Goal: Transaction & Acquisition: Purchase product/service

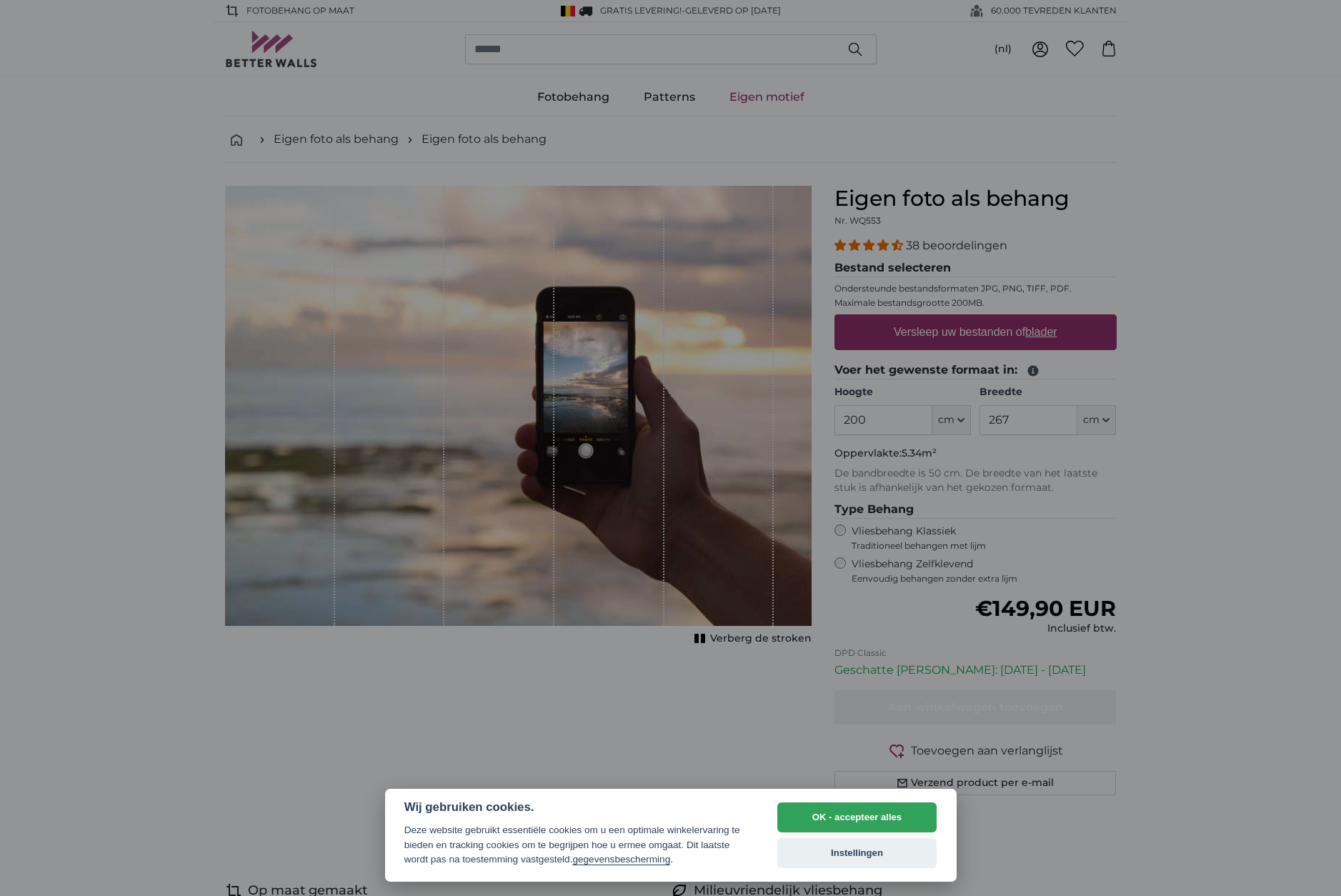
click at [962, 421] on div at bounding box center [670, 448] width 1341 height 896
click at [854, 813] on button "OK - accepteer alles" at bounding box center [857, 817] width 160 height 30
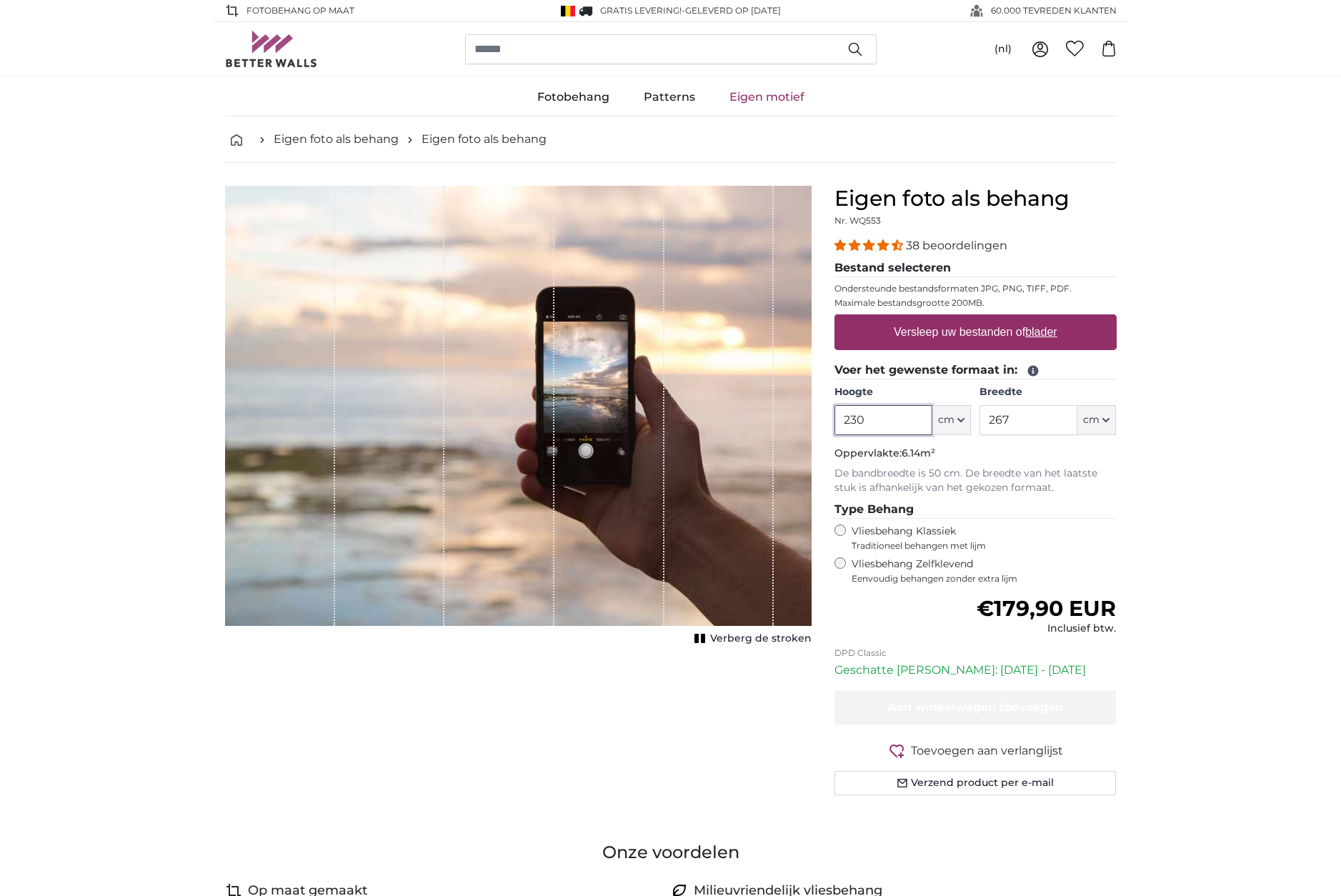
type input "230"
click at [1014, 430] on input "267" at bounding box center [1029, 420] width 98 height 30
drag, startPoint x: 1015, startPoint y: 423, endPoint x: 987, endPoint y: 422, distance: 28.0
click at [987, 422] on input "267" at bounding box center [1029, 420] width 98 height 30
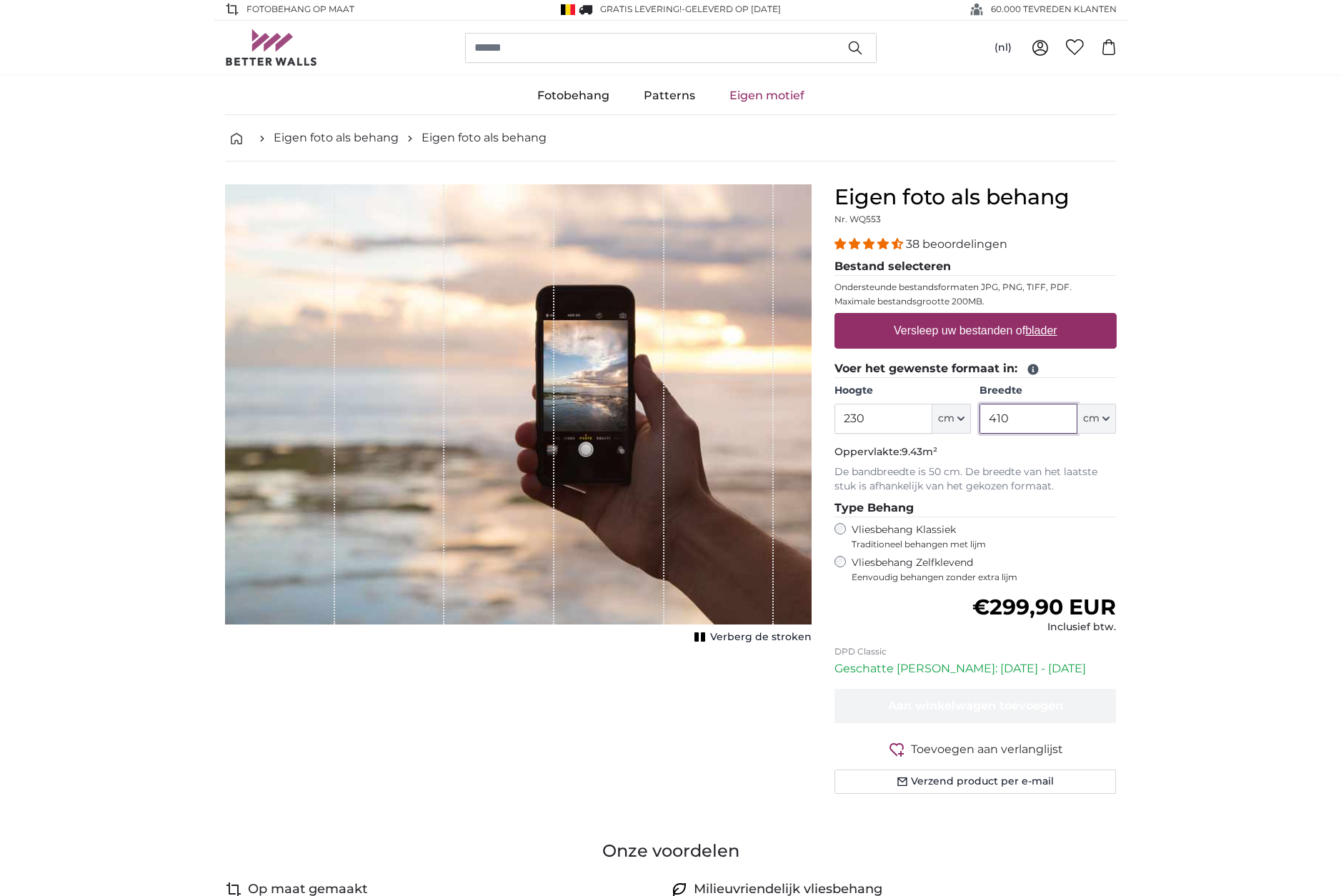
type input "410"
click at [969, 329] on label "Versleep uw bestanden of blader" at bounding box center [976, 331] width 175 height 28
click at [969, 318] on input "Versleep uw bestanden of blader" at bounding box center [976, 315] width 282 height 4
type input "**********"
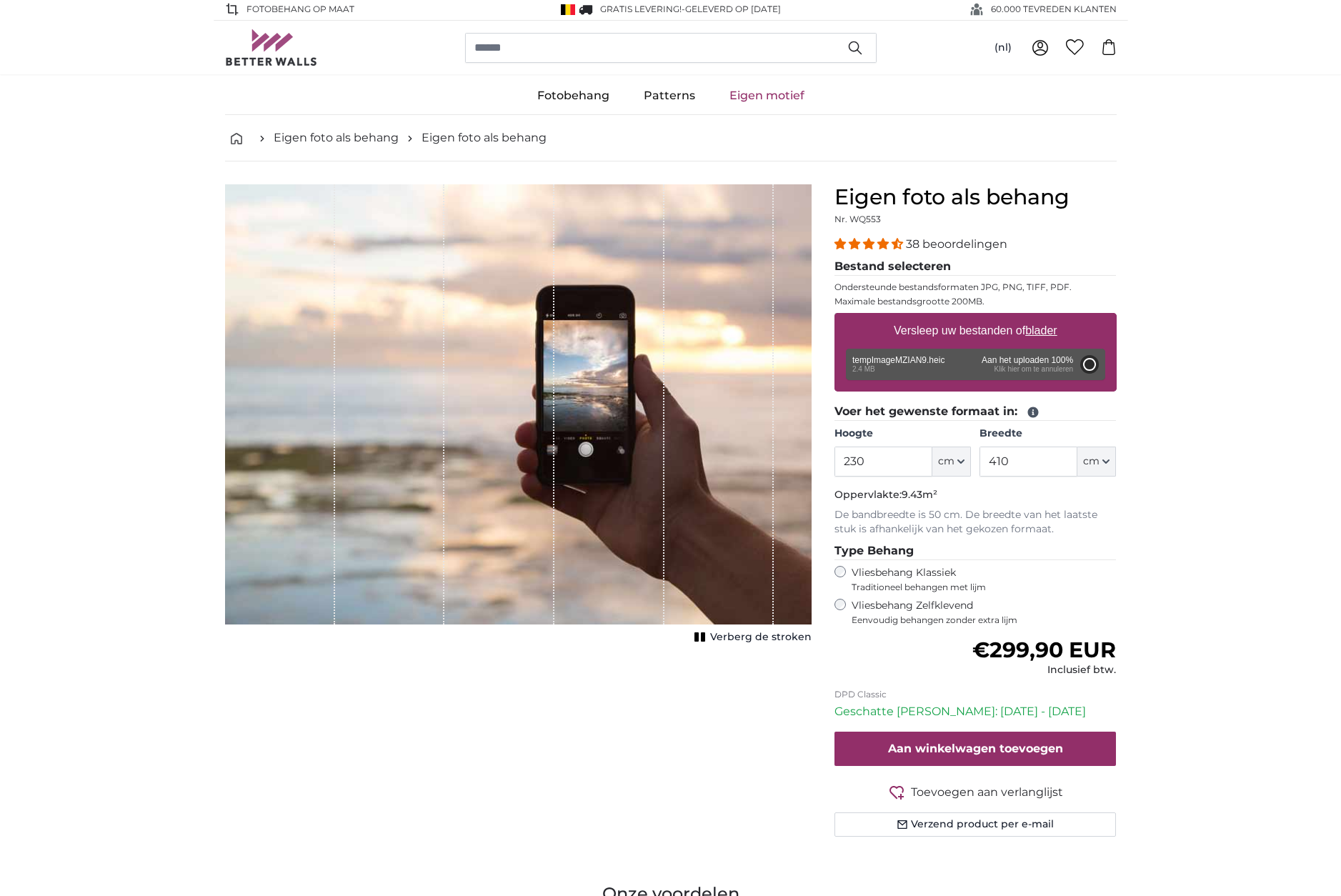
type input "200"
type input "266"
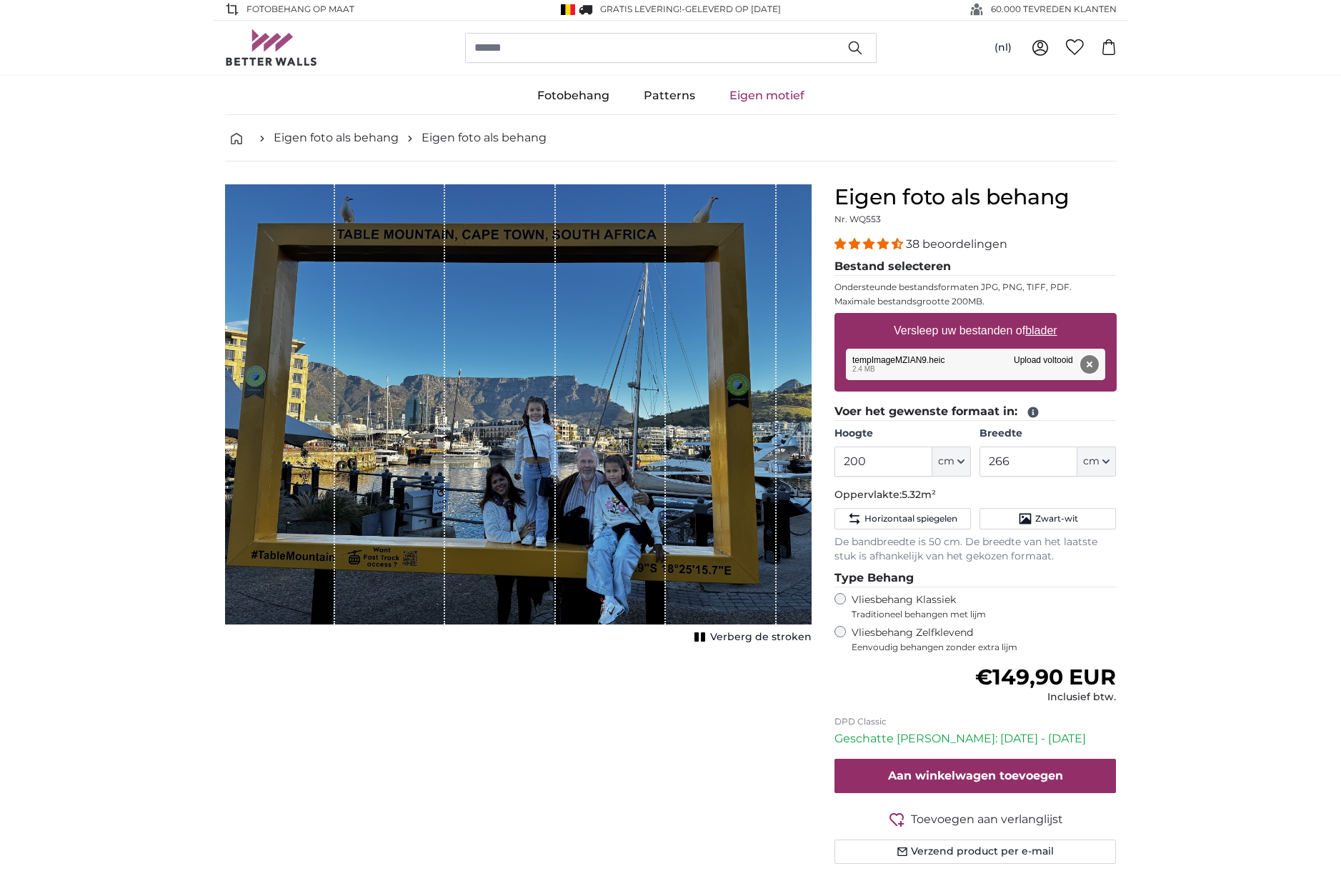
click at [1084, 365] on button "Verwijderen" at bounding box center [1089, 364] width 19 height 19
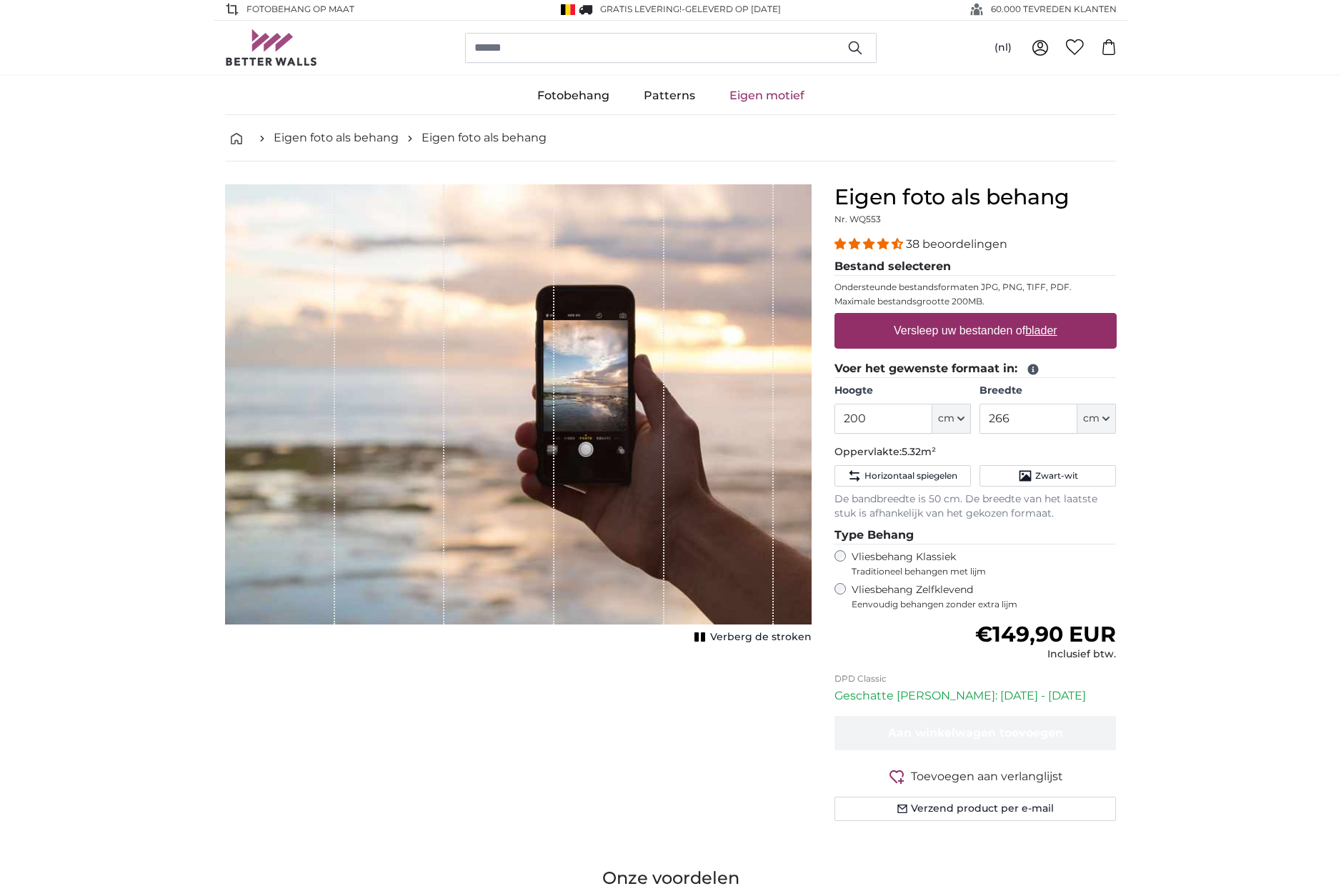
click at [1013, 334] on label "Versleep uw bestanden of blader" at bounding box center [976, 331] width 175 height 28
click at [1013, 318] on input "Versleep uw bestanden of blader" at bounding box center [976, 315] width 282 height 4
type input "**********"
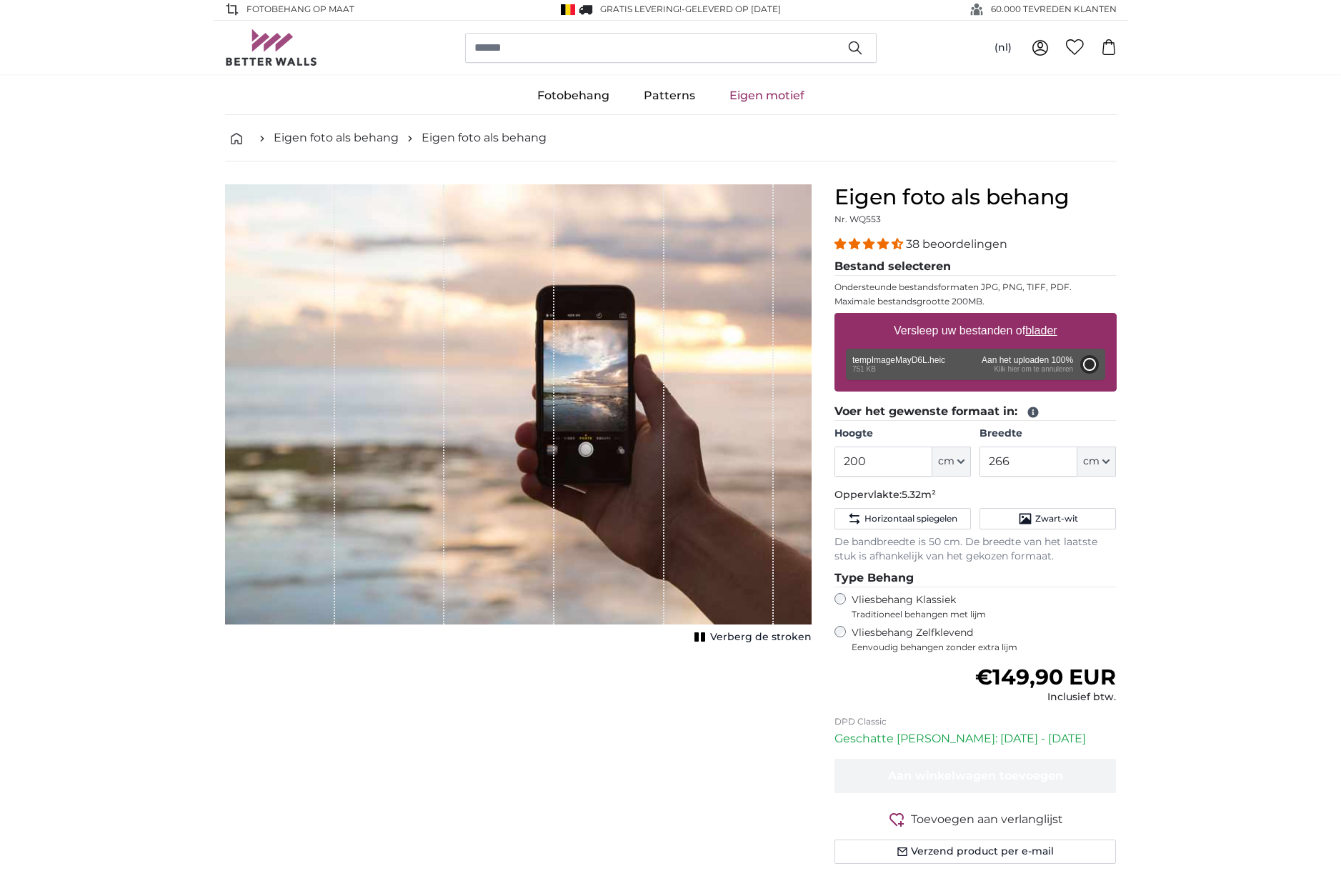
type input "64"
type input "101.8"
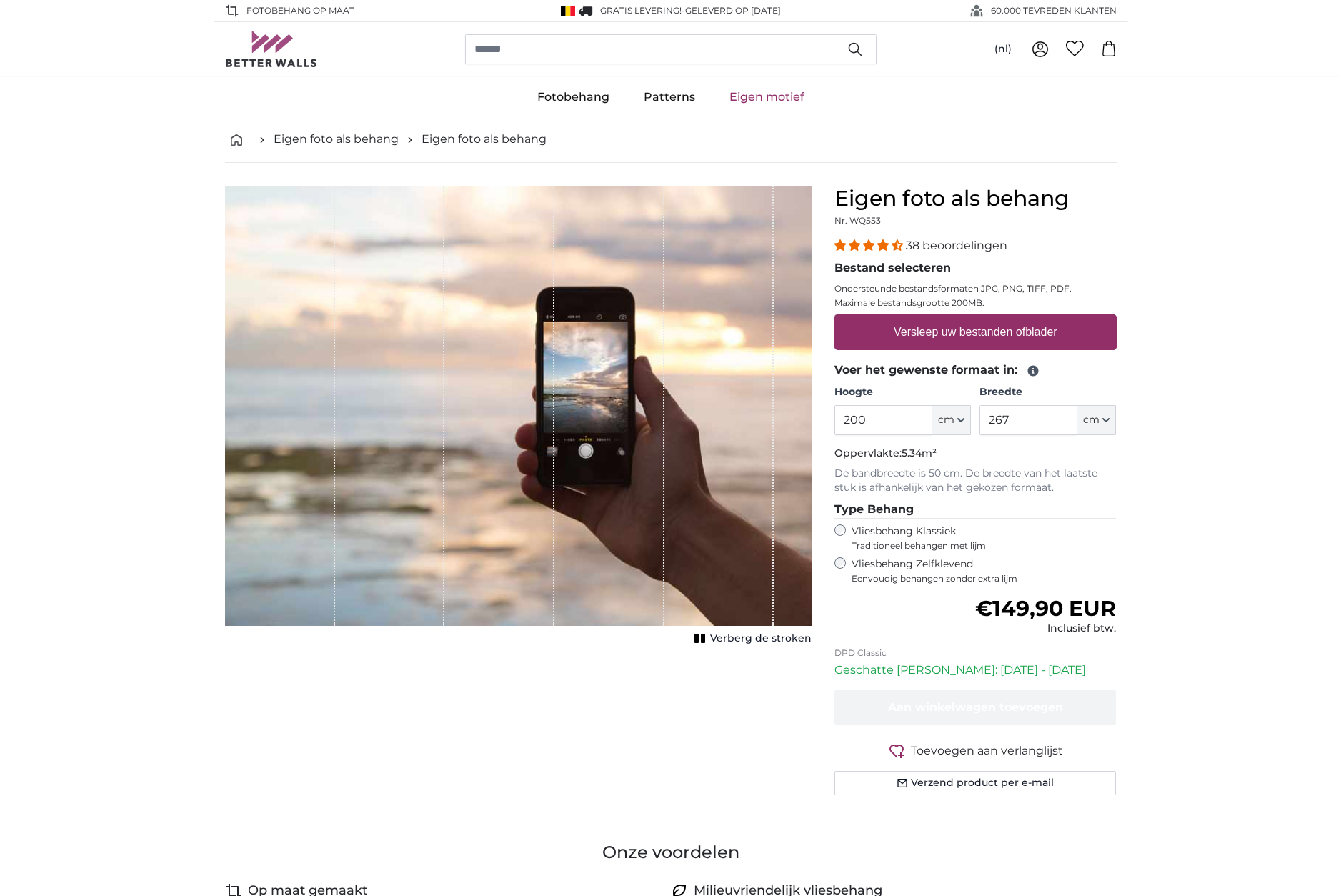
drag, startPoint x: 864, startPoint y: 415, endPoint x: 829, endPoint y: 417, distance: 35.1
click at [829, 417] on div "Eigen foto als behang Nr. WQ553 38 beoordelingen Bestand selecteren Ondersteund…" at bounding box center [976, 508] width 305 height 644
type input "230"
drag, startPoint x: 1016, startPoint y: 420, endPoint x: 985, endPoint y: 422, distance: 31.1
click at [985, 422] on input "267" at bounding box center [1029, 420] width 98 height 30
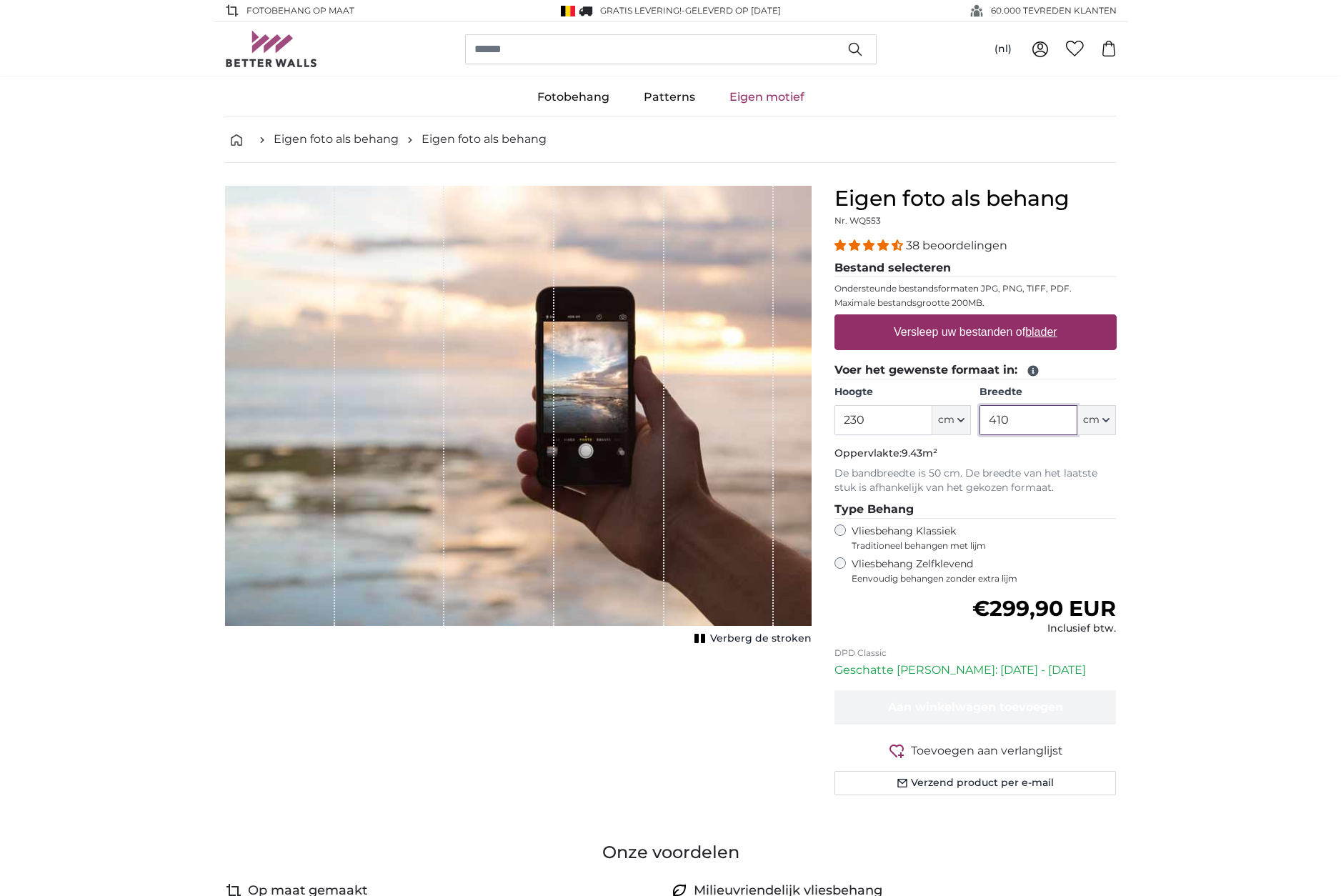
type input "410"
click at [1093, 537] on div "Vliesbehang Klassiek Traditioneel behangen met lijm" at bounding box center [976, 538] width 282 height 27
click at [989, 336] on label "Versleep uw bestanden of blader" at bounding box center [976, 332] width 175 height 28
click at [989, 318] on input "Versleep uw bestanden of blader" at bounding box center [976, 316] width 282 height 4
type input "**********"
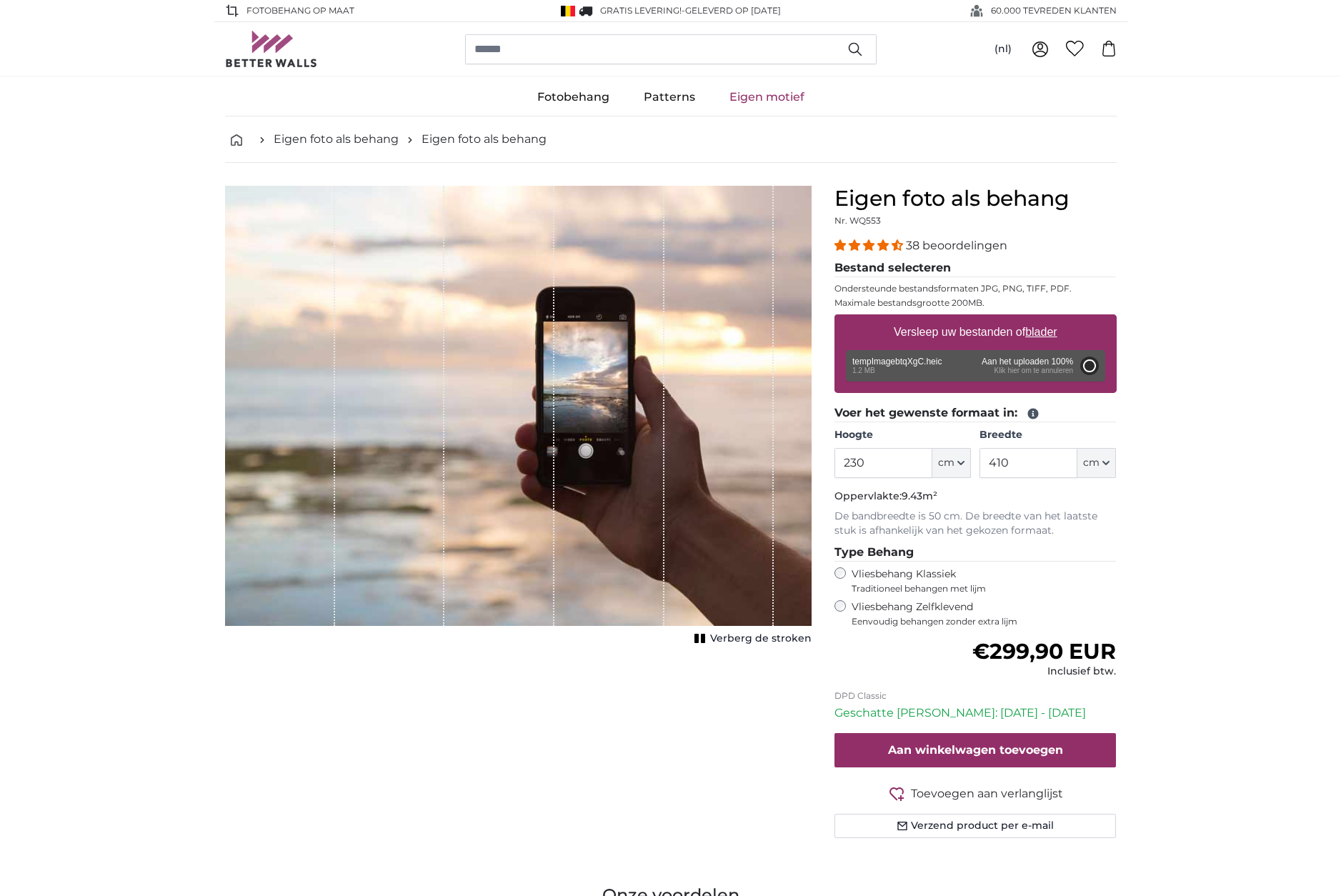
type input "200"
type input "266"
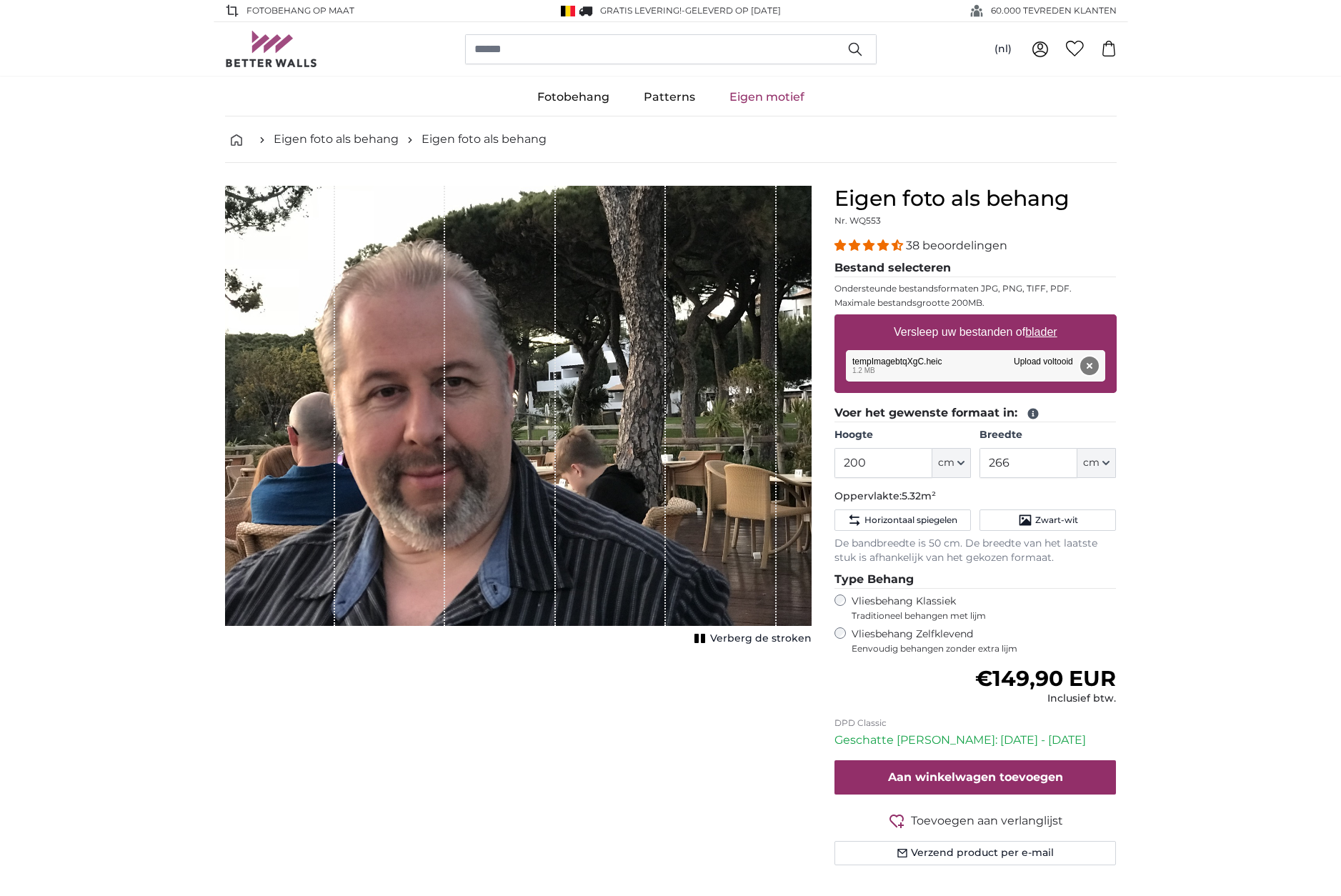
click at [1089, 369] on button "Verwijderen" at bounding box center [1089, 365] width 19 height 19
